Goal: Information Seeking & Learning: Check status

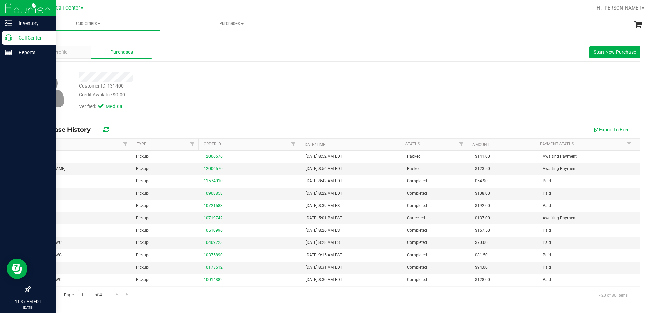
click at [21, 39] on p "Call Center" at bounding box center [32, 38] width 41 height 8
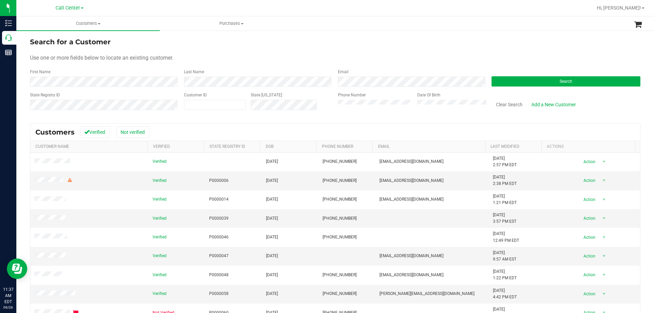
click at [536, 75] on div "Search" at bounding box center [564, 78] width 154 height 18
click at [528, 82] on button "Search" at bounding box center [566, 81] width 149 height 10
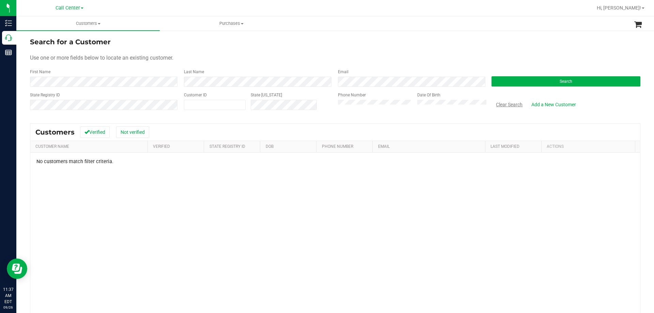
click at [499, 110] on button "Clear Search" at bounding box center [509, 105] width 35 height 12
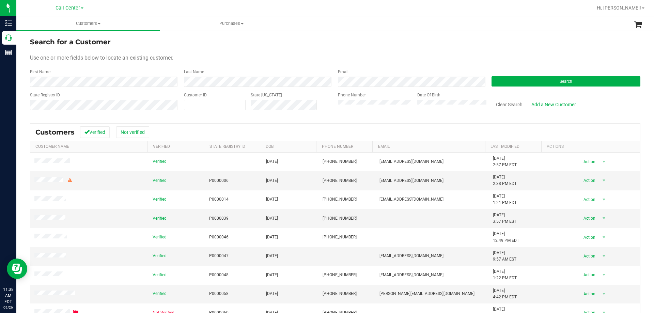
click at [314, 105] on div "State Registry ID Customer ID State [US_STATE] Phone Number Date Of Birth Clear…" at bounding box center [335, 104] width 611 height 24
click at [507, 77] on button "Search" at bounding box center [566, 81] width 149 height 10
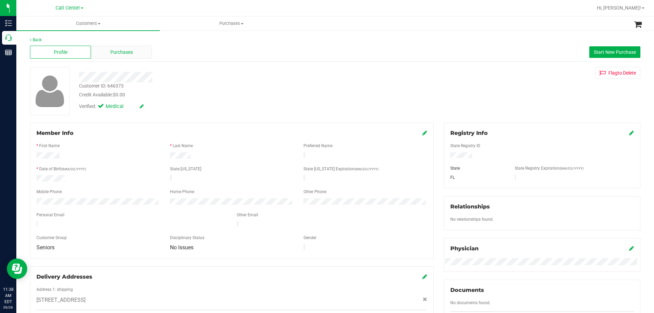
click at [129, 48] on div "Purchases" at bounding box center [121, 52] width 61 height 13
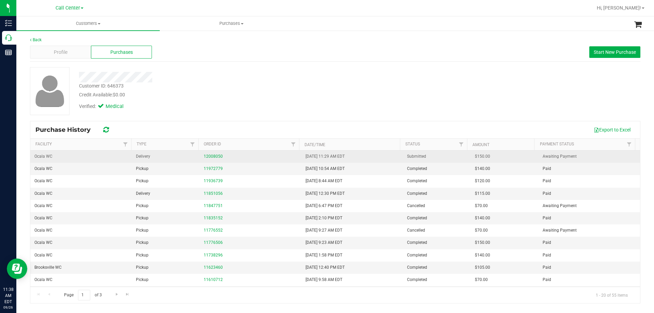
click at [215, 154] on div "12008050" at bounding box center [250, 156] width 93 height 6
click at [210, 156] on link "12008050" at bounding box center [213, 156] width 19 height 5
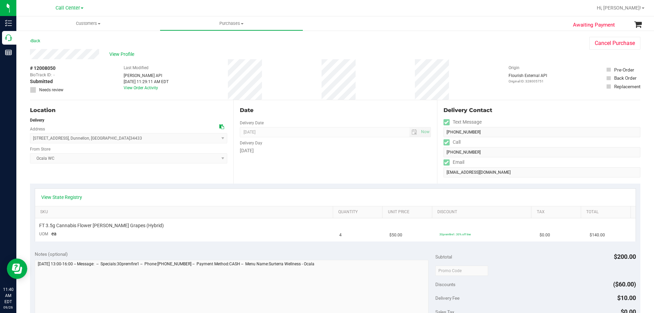
drag, startPoint x: 110, startPoint y: 140, endPoint x: 30, endPoint y: 141, distance: 79.7
click at [30, 141] on span "[STREET_ADDRESS] , [GEOGRAPHIC_DATA] , [GEOGRAPHIC_DATA] 34433 Select address […" at bounding box center [128, 138] width 197 height 10
copy span "[STREET_ADDRESS]"
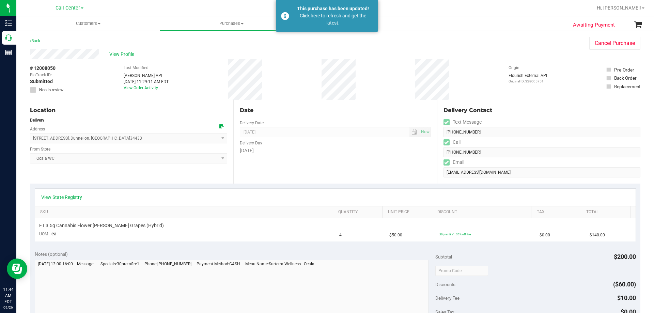
click at [145, 109] on div "Location" at bounding box center [128, 110] width 197 height 8
click at [154, 54] on div "View Profile" at bounding box center [303, 54] width 546 height 10
drag, startPoint x: 142, startPoint y: 110, endPoint x: 139, endPoint y: 110, distance: 3.5
click at [142, 110] on div "Location" at bounding box center [128, 110] width 197 height 8
drag, startPoint x: 104, startPoint y: 74, endPoint x: 107, endPoint y: 73, distance: 3.5
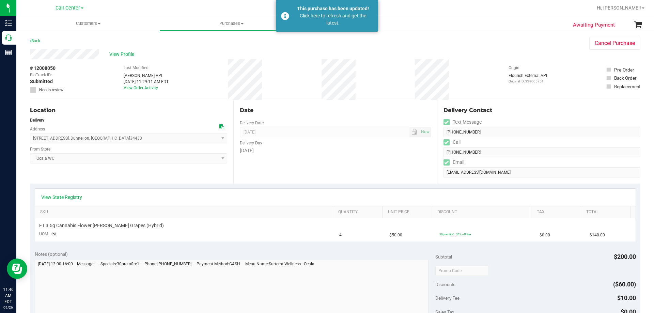
click at [104, 74] on div "# 12008050 BioTrack ID: - Submitted Needs review Last Modified [PERSON_NAME] AP…" at bounding box center [335, 79] width 611 height 41
click at [200, 47] on div "Back Cancel Purchase" at bounding box center [335, 43] width 611 height 12
click at [129, 55] on span "View Profile" at bounding box center [122, 54] width 27 height 7
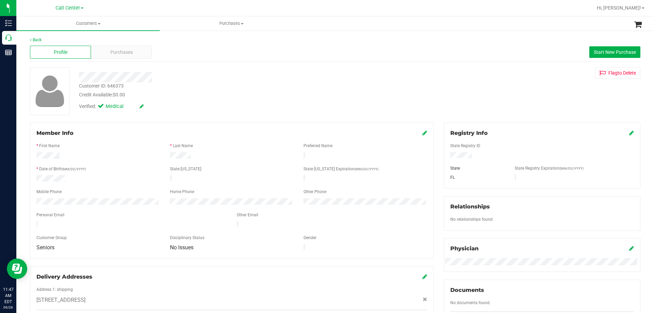
click at [111, 87] on div "Customer ID: 646373" at bounding box center [101, 85] width 45 height 7
copy div "Customer ID: 646373"
click at [121, 52] on span "Purchases" at bounding box center [121, 52] width 22 height 7
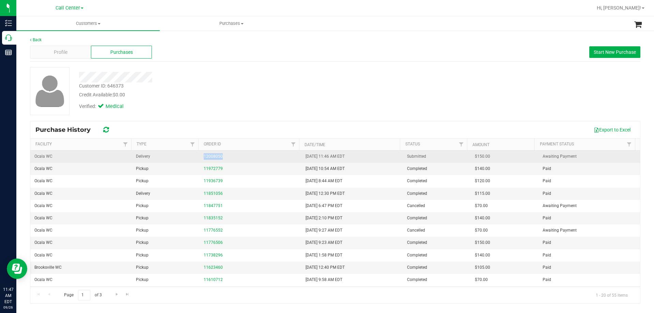
drag, startPoint x: 233, startPoint y: 159, endPoint x: 185, endPoint y: 158, distance: 47.4
click at [185, 158] on tr "Ocala WC Delivery 12008050 [DATE] 11:46 AM EDT Submitted $150.00 Awaiting Payme…" at bounding box center [335, 157] width 610 height 12
copy tr "12008050"
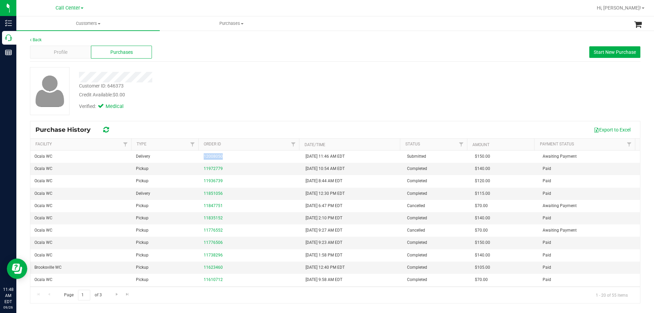
click at [261, 112] on div "Verified: Medical" at bounding box center [229, 105] width 310 height 15
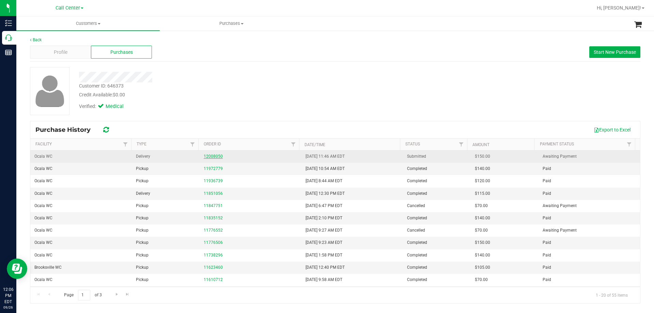
click at [215, 158] on link "12008050" at bounding box center [213, 156] width 19 height 5
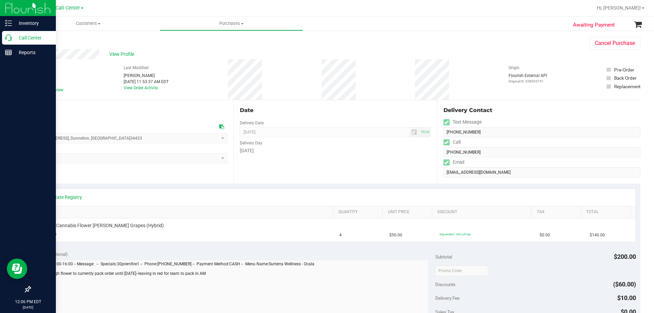
click at [26, 39] on p "Call Center" at bounding box center [32, 38] width 41 height 8
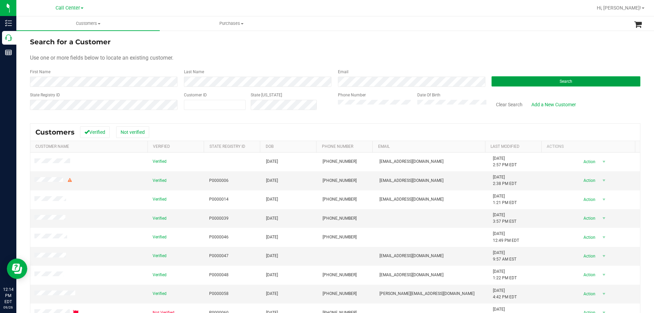
click at [513, 80] on button "Search" at bounding box center [566, 81] width 149 height 10
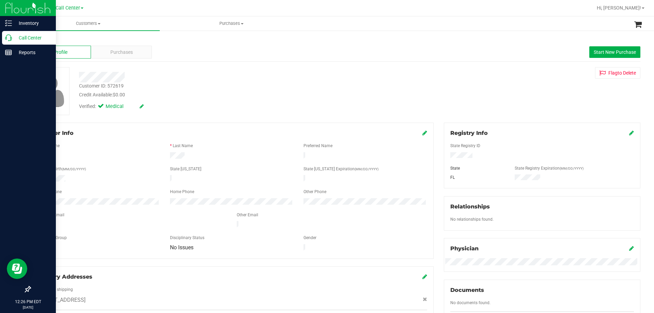
click at [18, 35] on p "Call Center" at bounding box center [32, 38] width 41 height 8
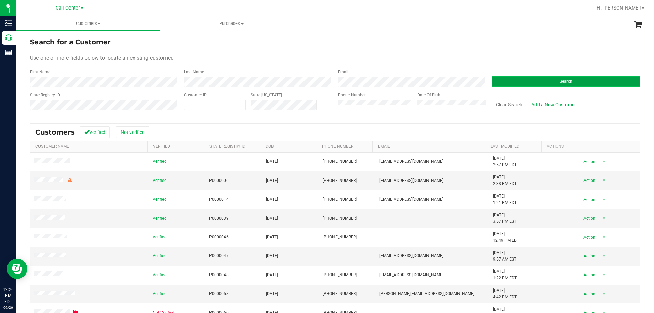
click at [518, 77] on button "Search" at bounding box center [566, 81] width 149 height 10
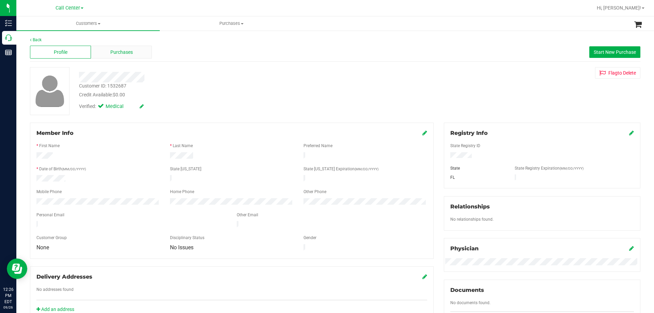
click at [111, 57] on div "Purchases" at bounding box center [121, 52] width 61 height 13
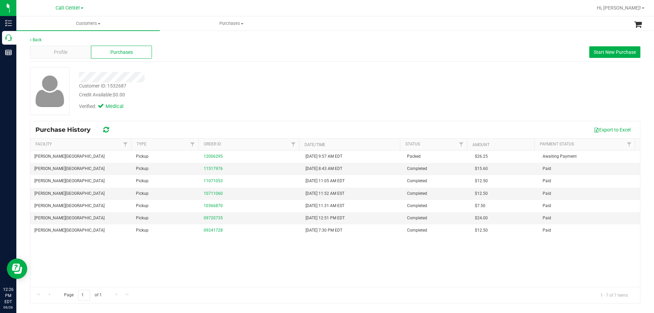
drag, startPoint x: 164, startPoint y: 281, endPoint x: 172, endPoint y: 246, distance: 36.1
click at [164, 281] on div "[PERSON_NAME][GEOGRAPHIC_DATA] WC Pickup 12006295 [DATE] 9:57 AM EDT Packed $26…" at bounding box center [335, 219] width 610 height 136
click at [115, 86] on div "Customer ID: 1532687" at bounding box center [102, 85] width 47 height 7
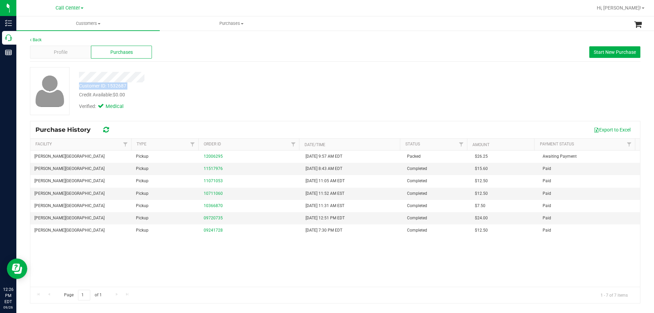
copy div "Customer ID: 1532687"
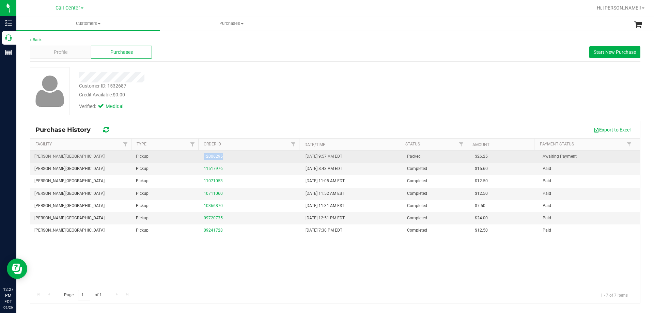
drag, startPoint x: 191, startPoint y: 152, endPoint x: 236, endPoint y: 159, distance: 45.2
click at [236, 159] on tr "[PERSON_NAME][GEOGRAPHIC_DATA] WC Pickup 12006295 [DATE] 9:57 AM EDT Packed $26…" at bounding box center [335, 157] width 610 height 12
copy tr "12006295"
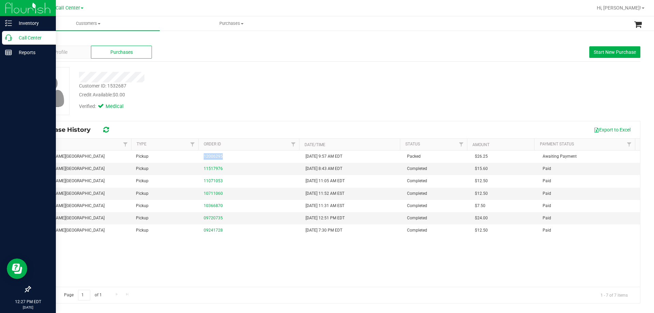
click at [26, 35] on p "Call Center" at bounding box center [32, 38] width 41 height 8
